Goal: Connect with others: Connect with others

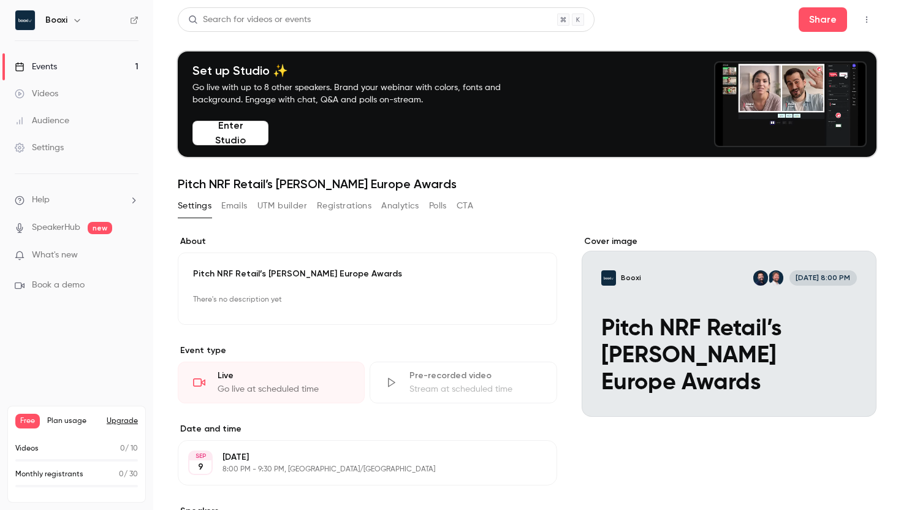
click at [217, 131] on button "Enter Studio" at bounding box center [231, 133] width 76 height 25
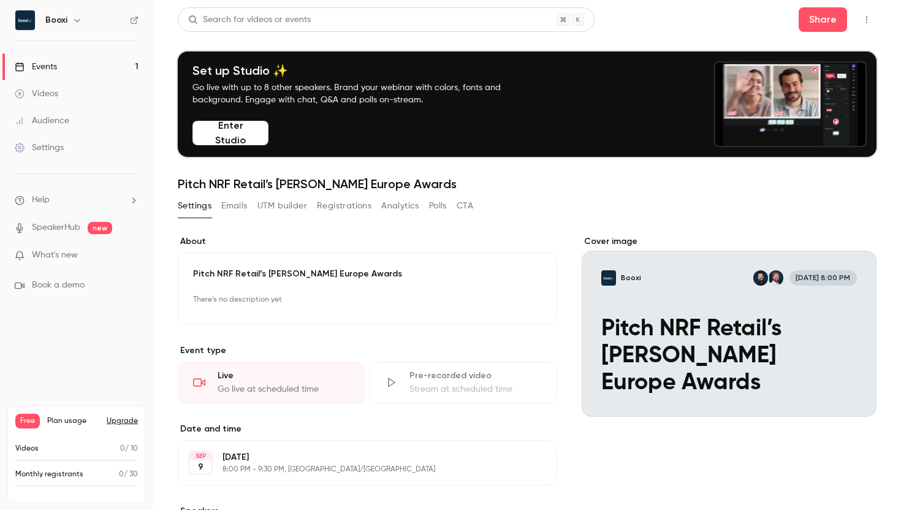
drag, startPoint x: 50, startPoint y: 69, endPoint x: 52, endPoint y: 83, distance: 14.2
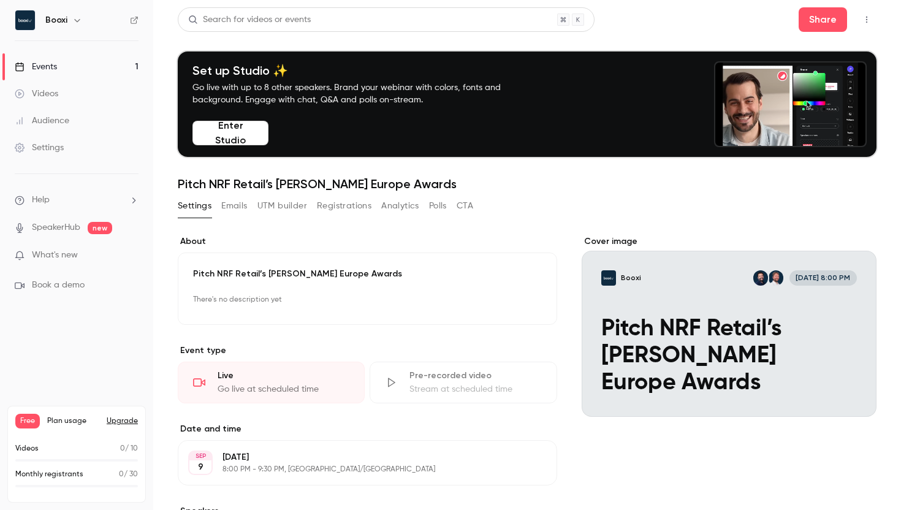
click at [50, 70] on div "Events" at bounding box center [36, 67] width 42 height 12
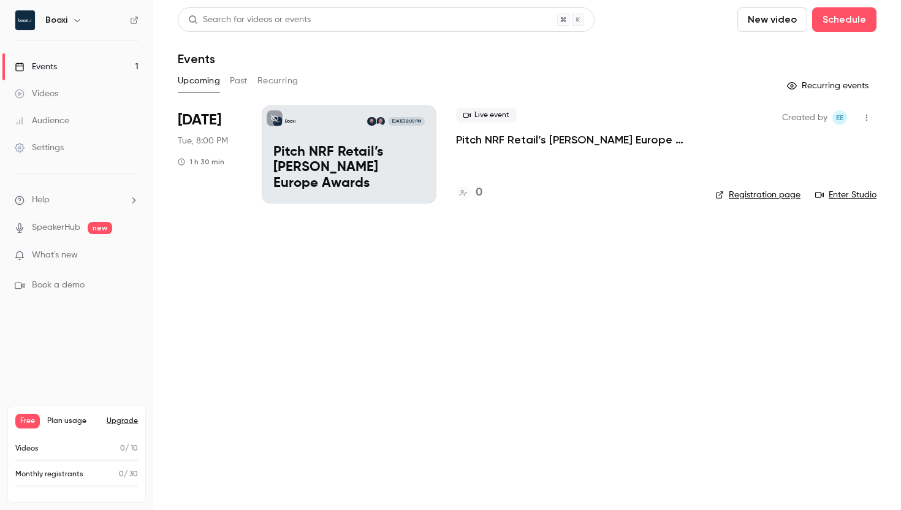
click at [868, 120] on icon "button" at bounding box center [867, 117] width 10 height 9
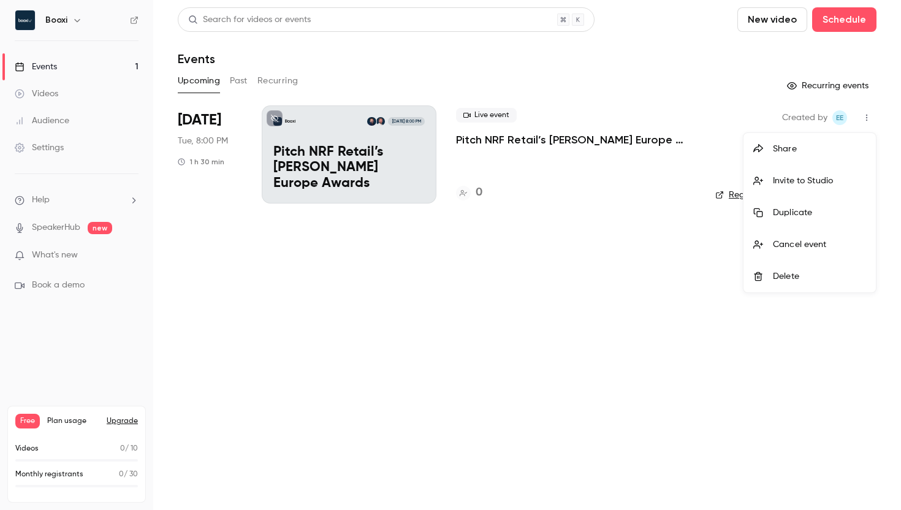
click at [808, 181] on div "Invite to Studio" at bounding box center [819, 181] width 93 height 12
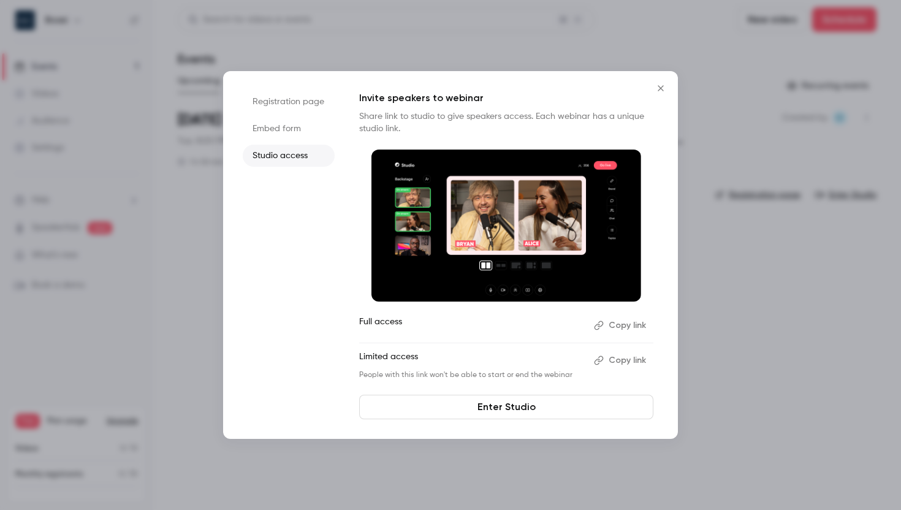
click at [601, 324] on icon "button" at bounding box center [599, 326] width 10 height 10
click at [476, 411] on link "Enter Studio" at bounding box center [506, 407] width 294 height 25
